Goal: Obtain resource: Obtain resource

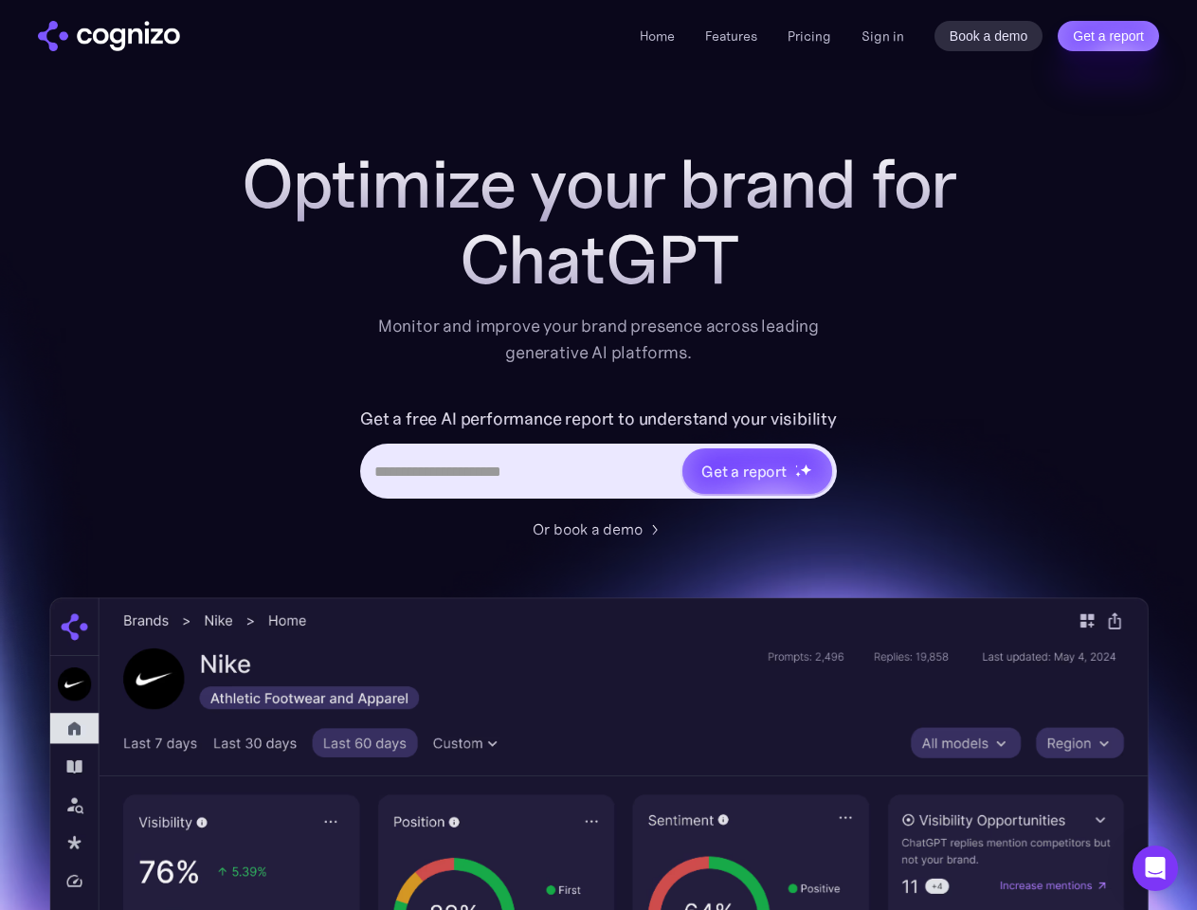
click at [1108, 36] on link "Get a report" at bounding box center [1108, 36] width 101 height 30
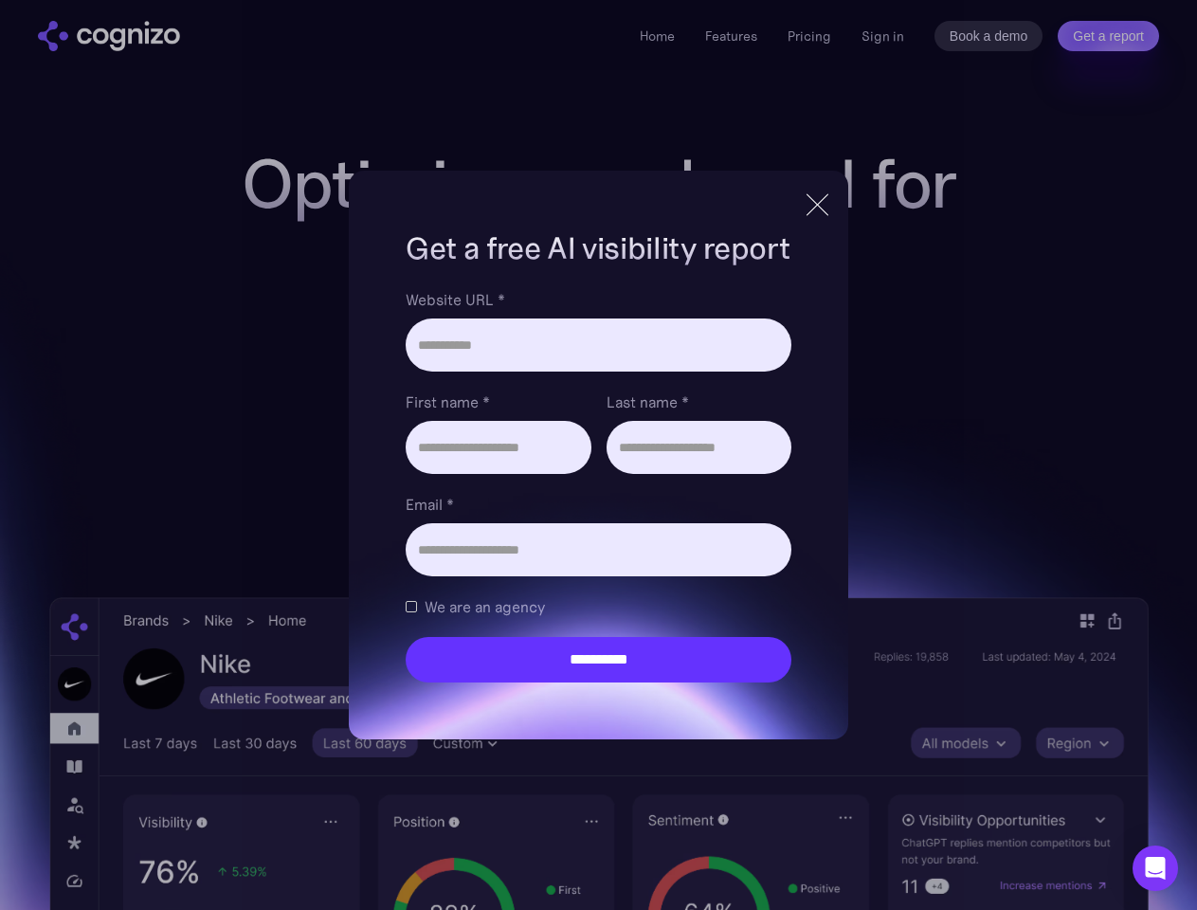
click at [756, 471] on input "Last name *" at bounding box center [699, 447] width 185 height 53
click at [1155, 868] on icon "Open Intercom Messenger" at bounding box center [1156, 868] width 20 height 23
